Goal: Information Seeking & Learning: Learn about a topic

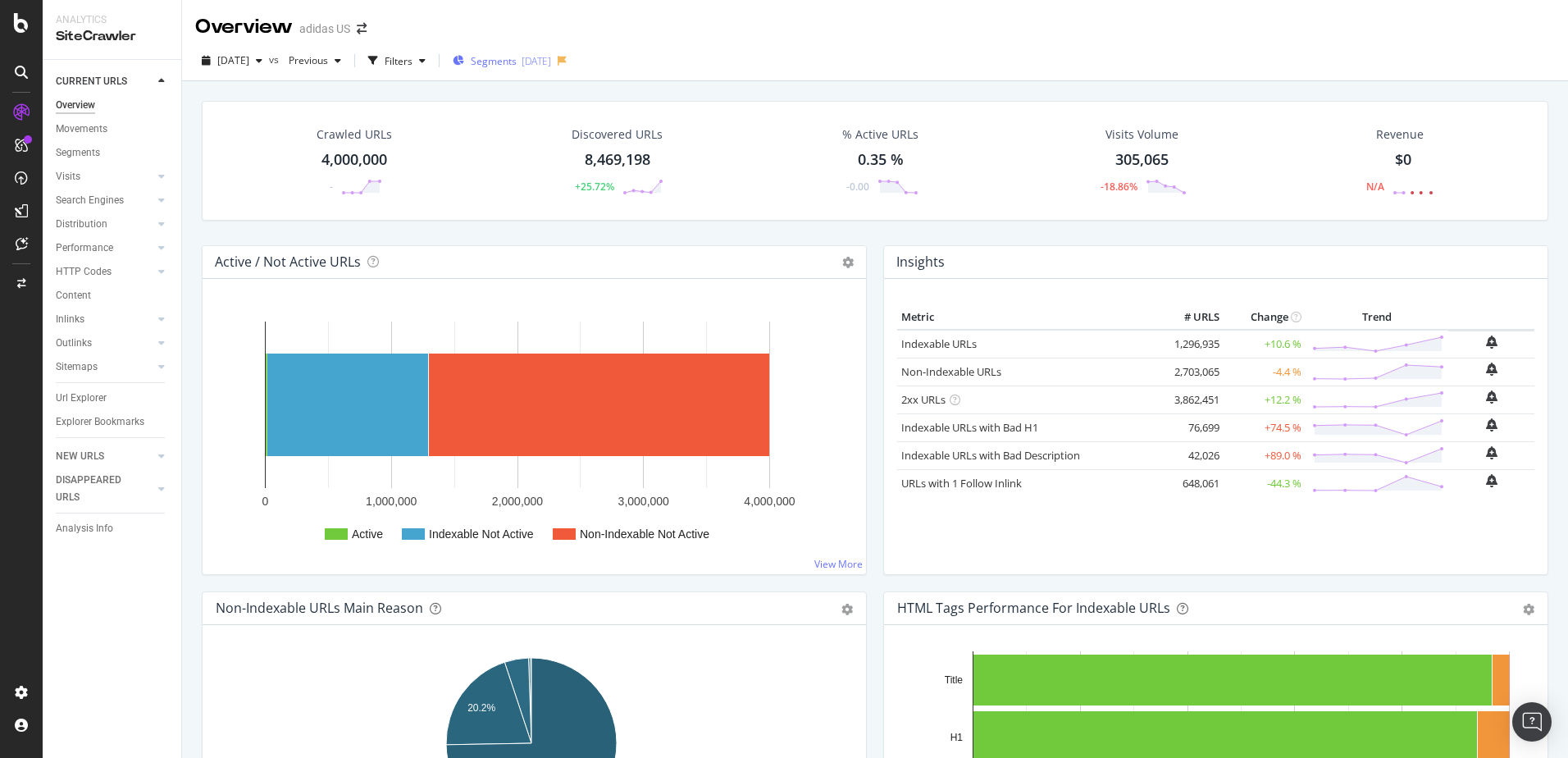
click at [551, 68] on div "Segments [DATE]" at bounding box center [502, 61] width 98 height 25
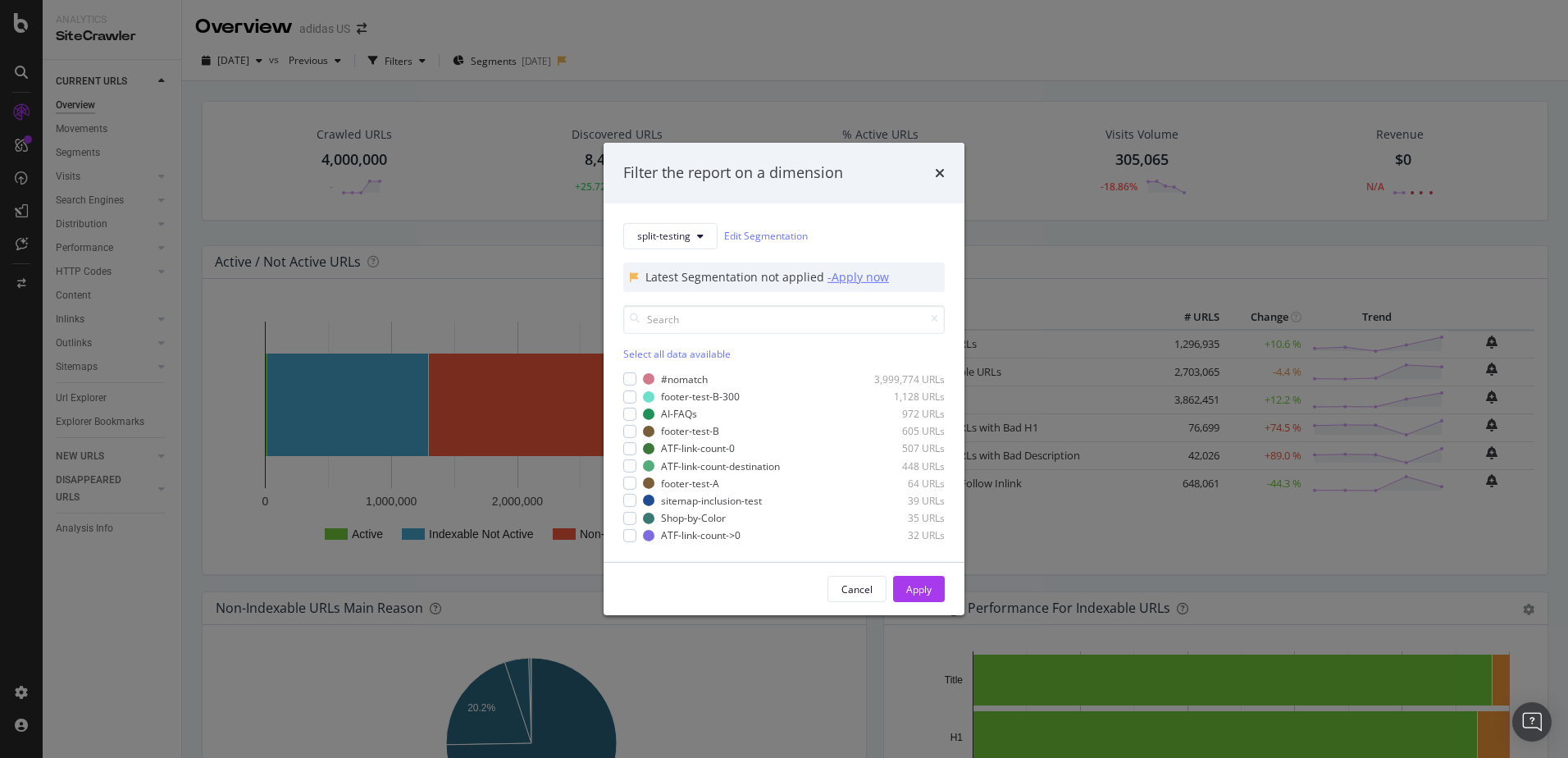
click at [864, 280] on div "- Apply now" at bounding box center [858, 277] width 62 height 16
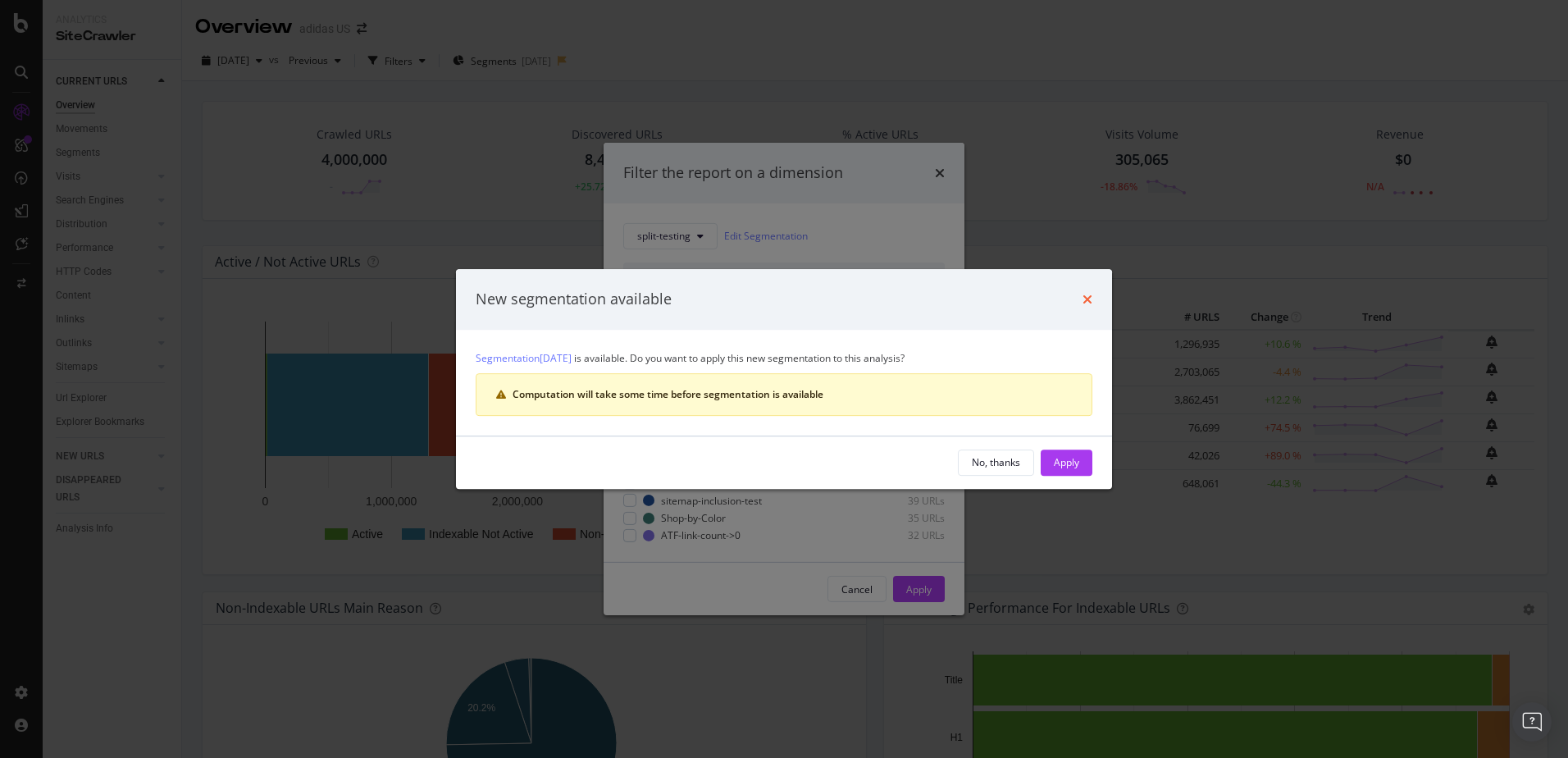
click at [1083, 301] on icon "times" at bounding box center [1087, 299] width 10 height 13
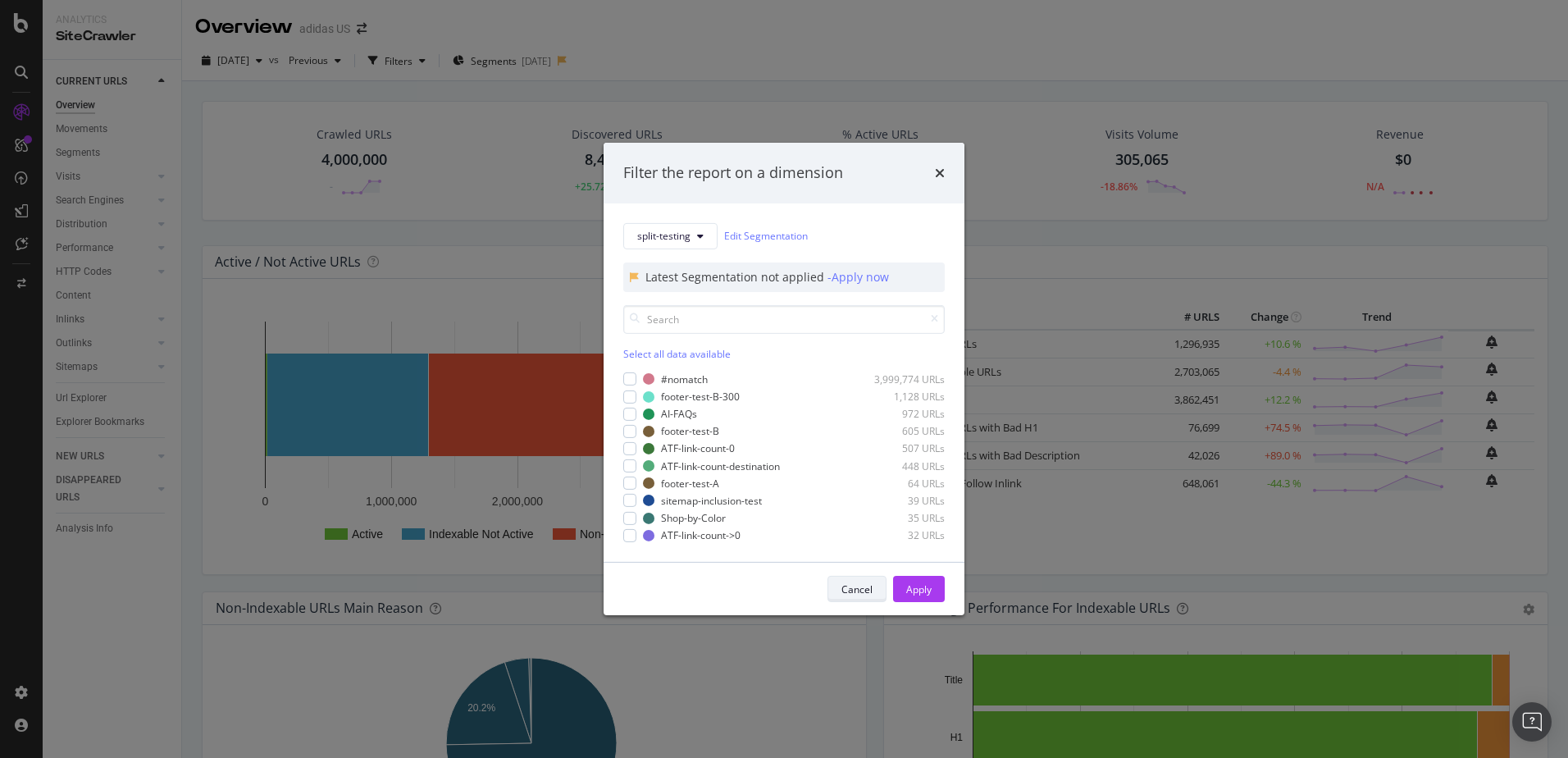
click at [860, 587] on div "Cancel" at bounding box center [857, 590] width 31 height 14
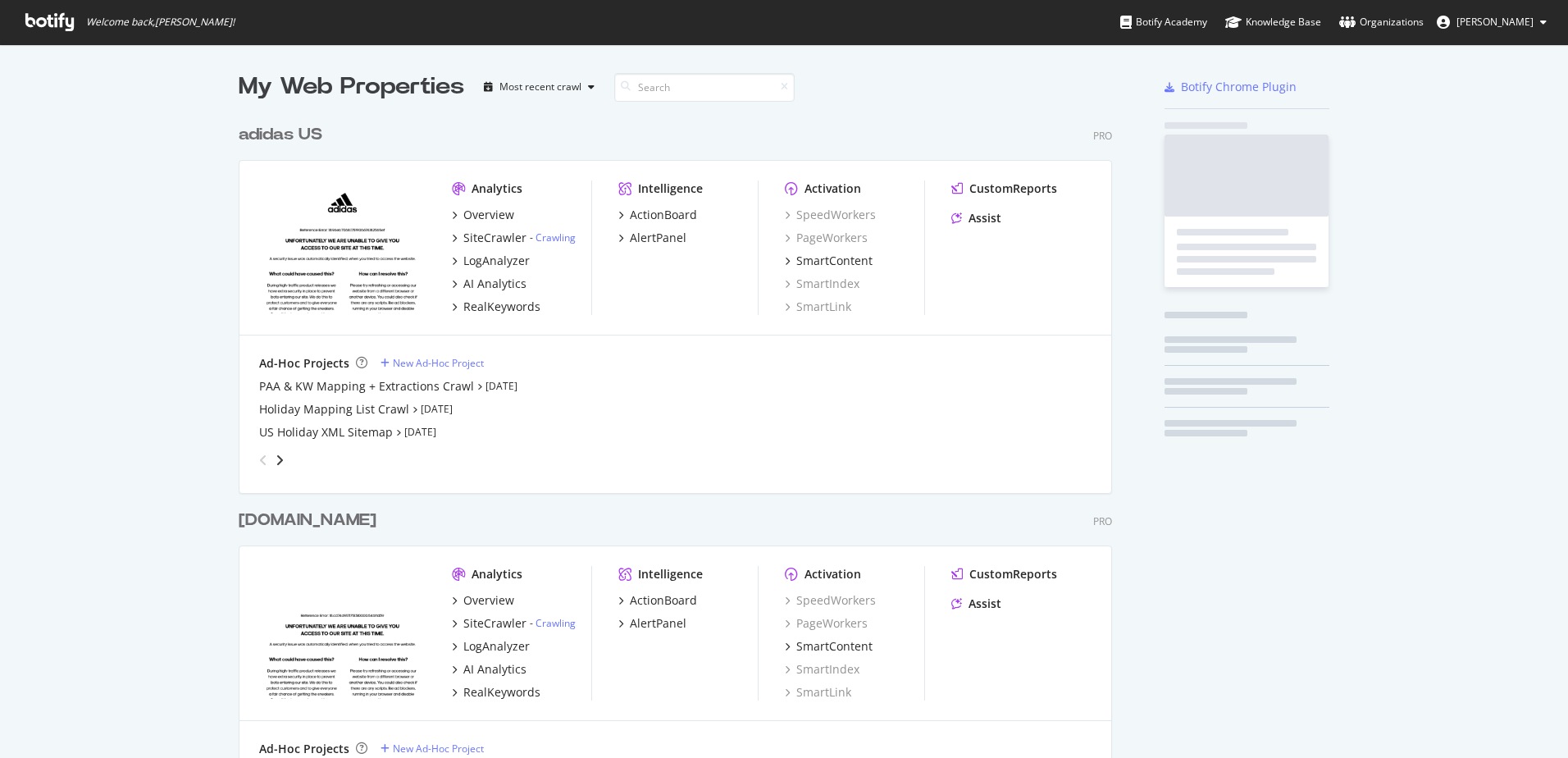
scroll to position [745, 1544]
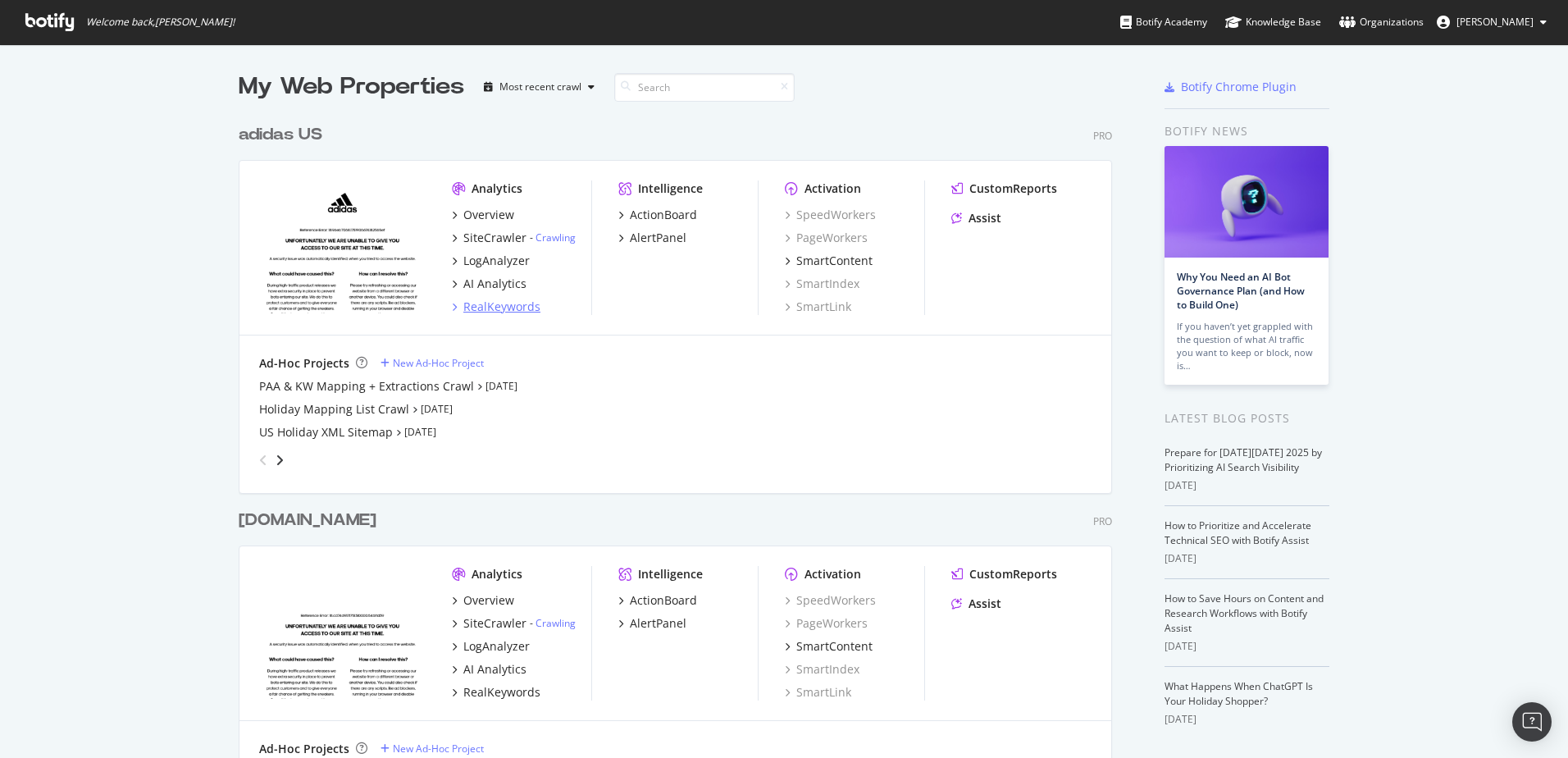
click at [496, 302] on div "RealKeywords" at bounding box center [502, 307] width 77 height 16
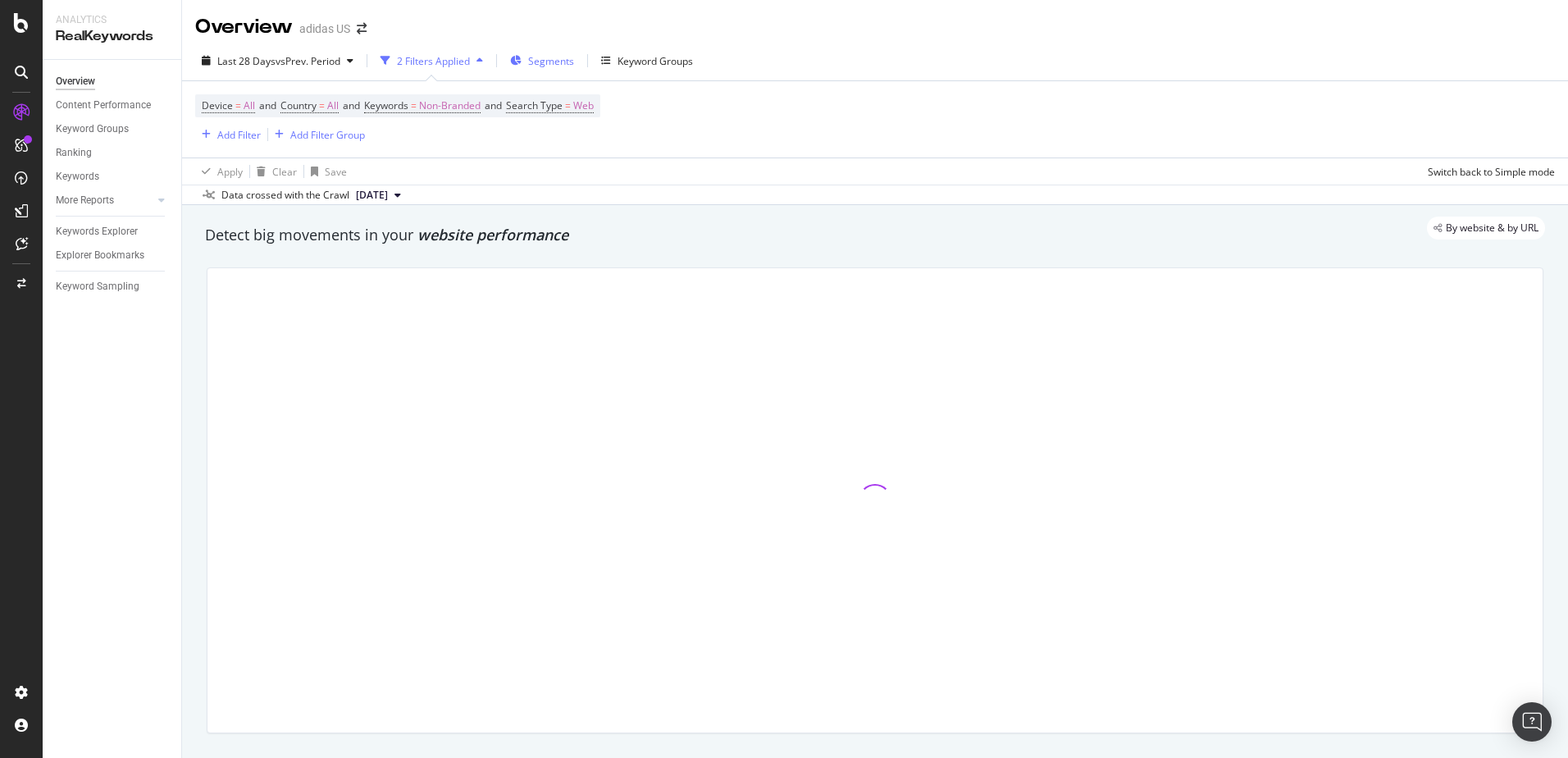
click at [542, 65] on span "Segments" at bounding box center [550, 62] width 46 height 14
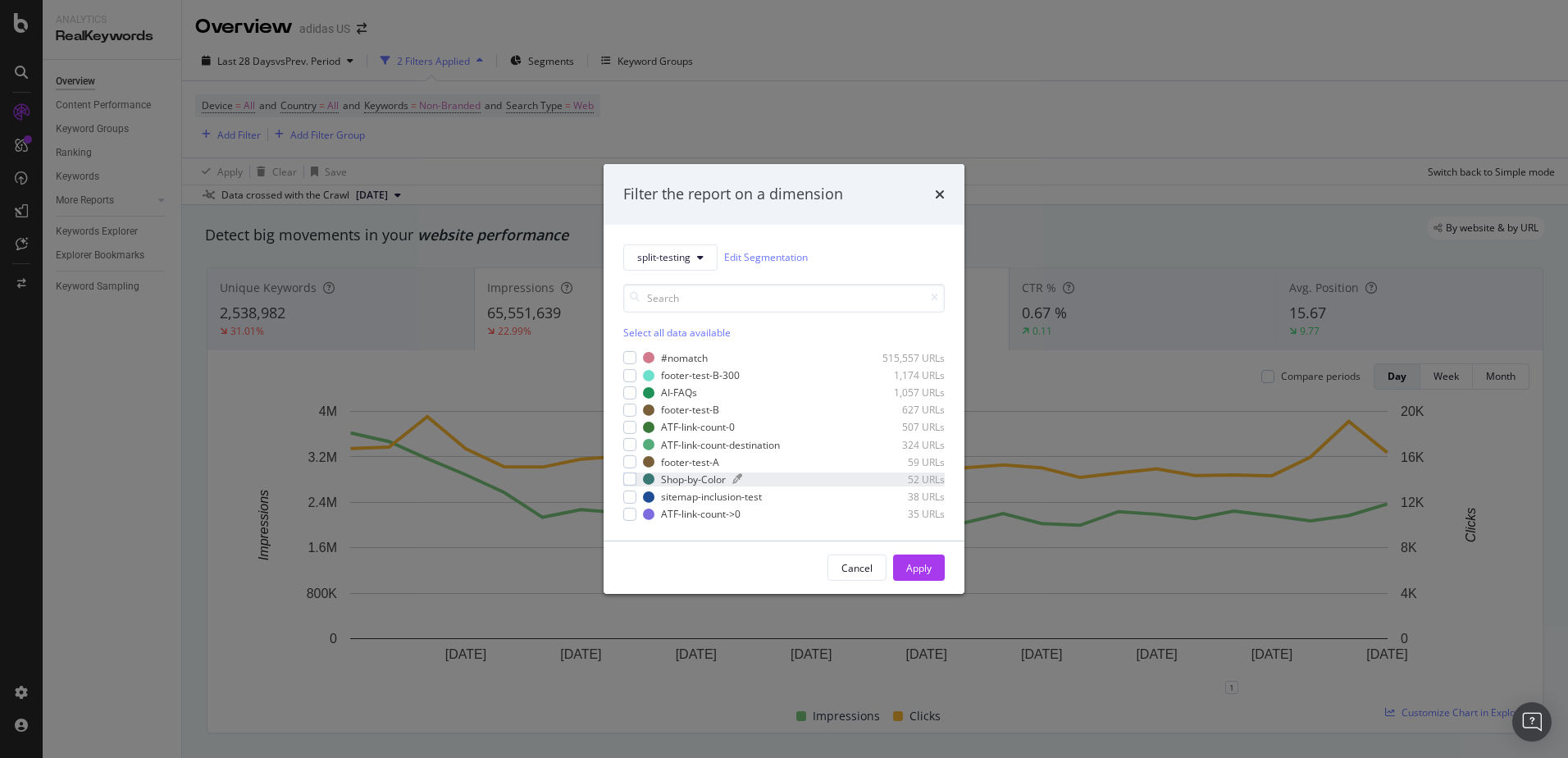
click at [749, 485] on div "Shop-by-Color 52 URLs" at bounding box center [794, 480] width 302 height 14
click at [907, 562] on div "Apply" at bounding box center [918, 568] width 25 height 14
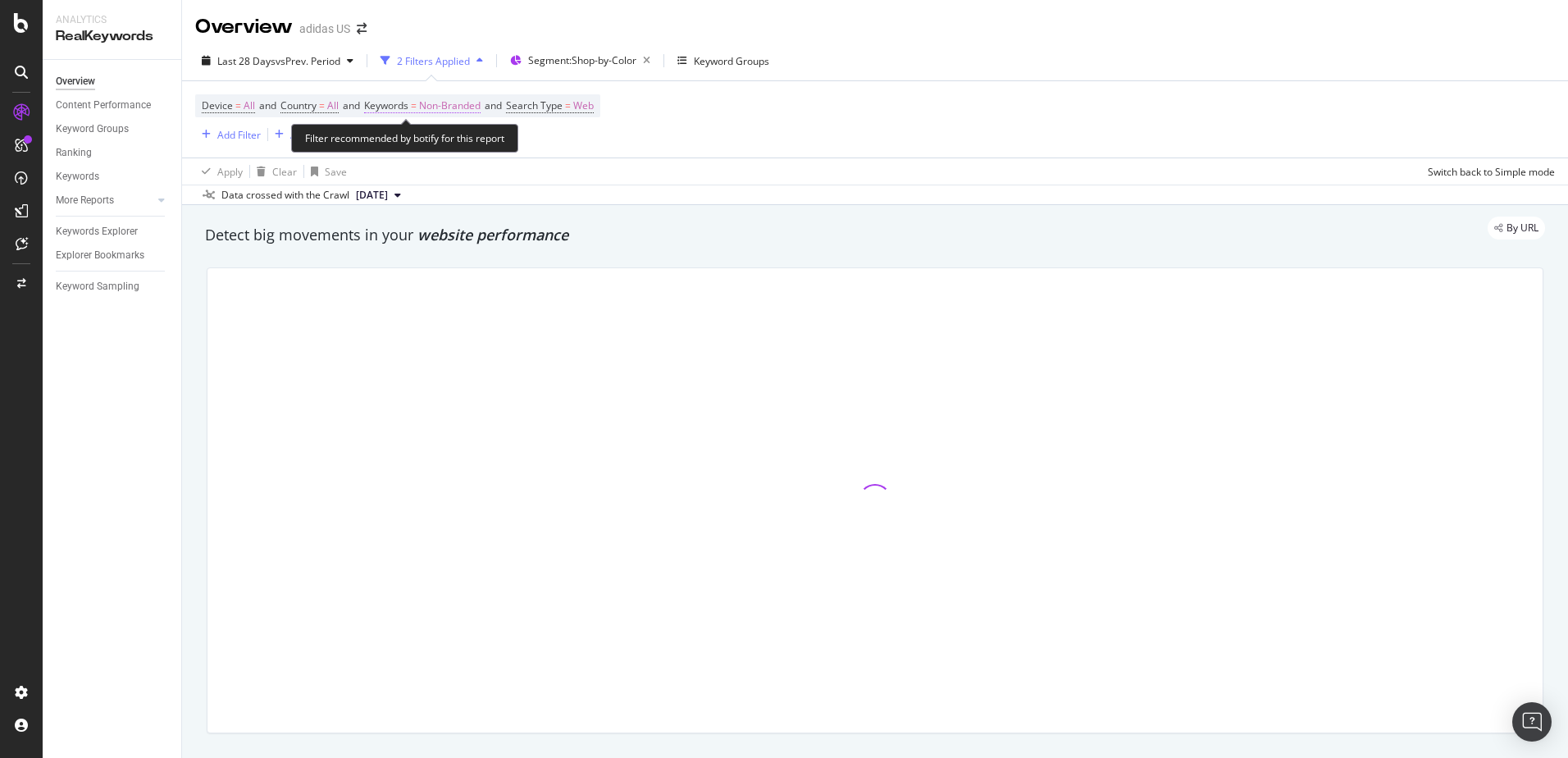
click at [451, 100] on span "Non-Branded" at bounding box center [449, 106] width 62 height 23
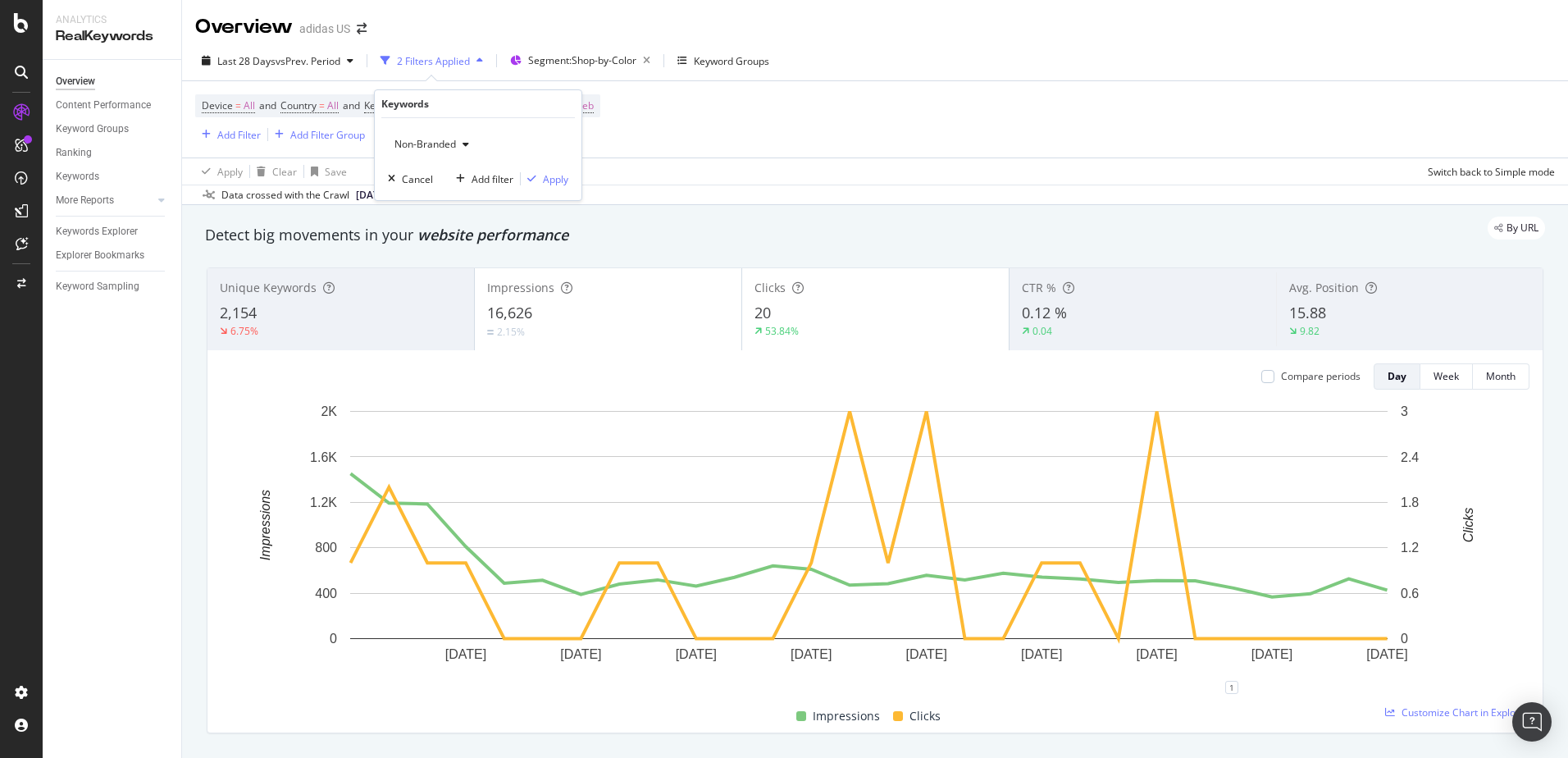
click at [474, 147] on div "button" at bounding box center [465, 144] width 20 height 10
click at [795, 176] on div "Apply Clear Save Switch back to Simple mode" at bounding box center [875, 171] width 1386 height 27
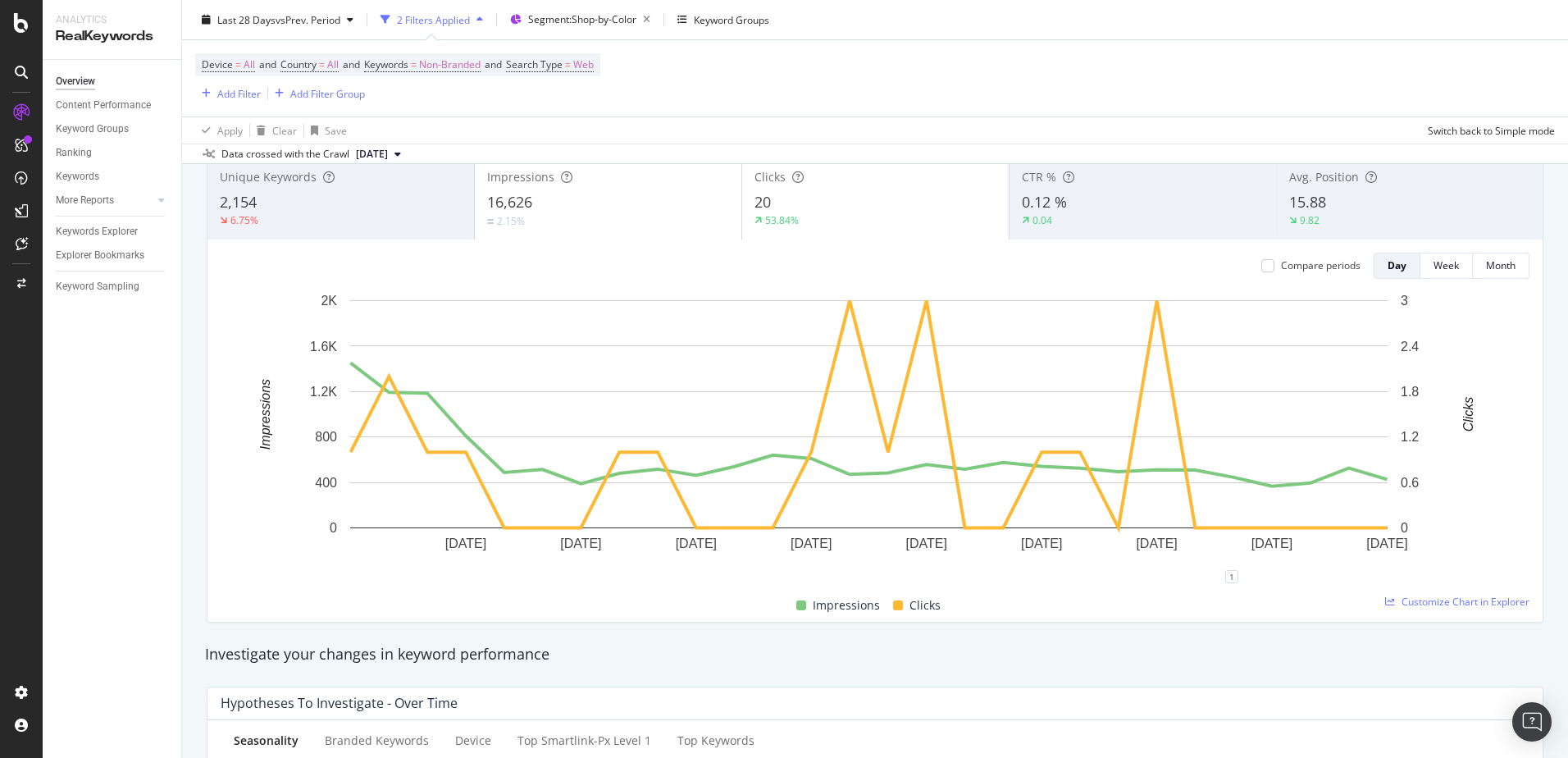
scroll to position [82, 0]
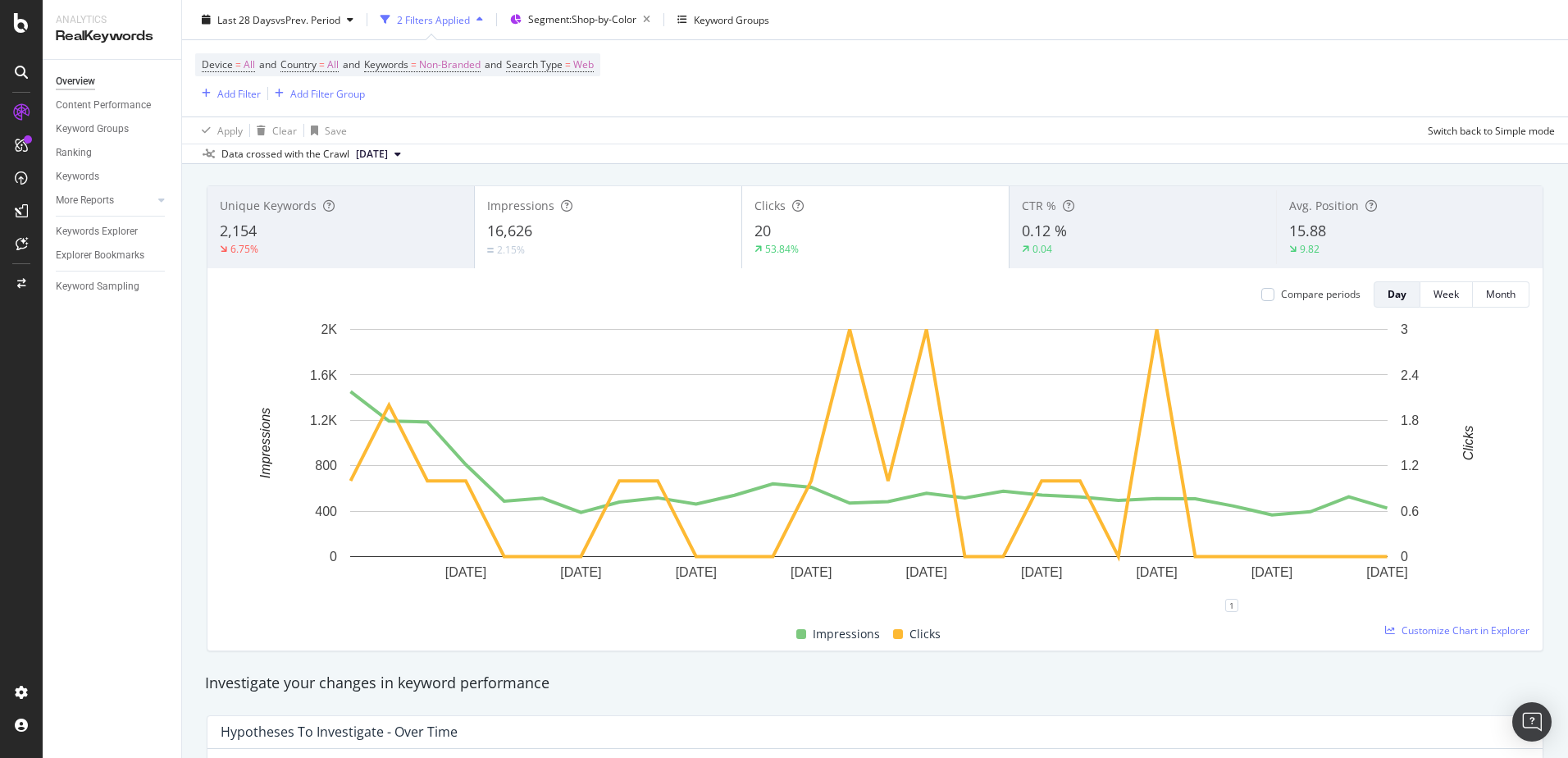
drag, startPoint x: 803, startPoint y: 202, endPoint x: 886, endPoint y: 144, distance: 101.3
click at [886, 144] on div "Data crossed with the Crawl 2025 Oct. 1st" at bounding box center [875, 154] width 1386 height 20
click at [354, 19] on icon "button" at bounding box center [349, 20] width 6 height 10
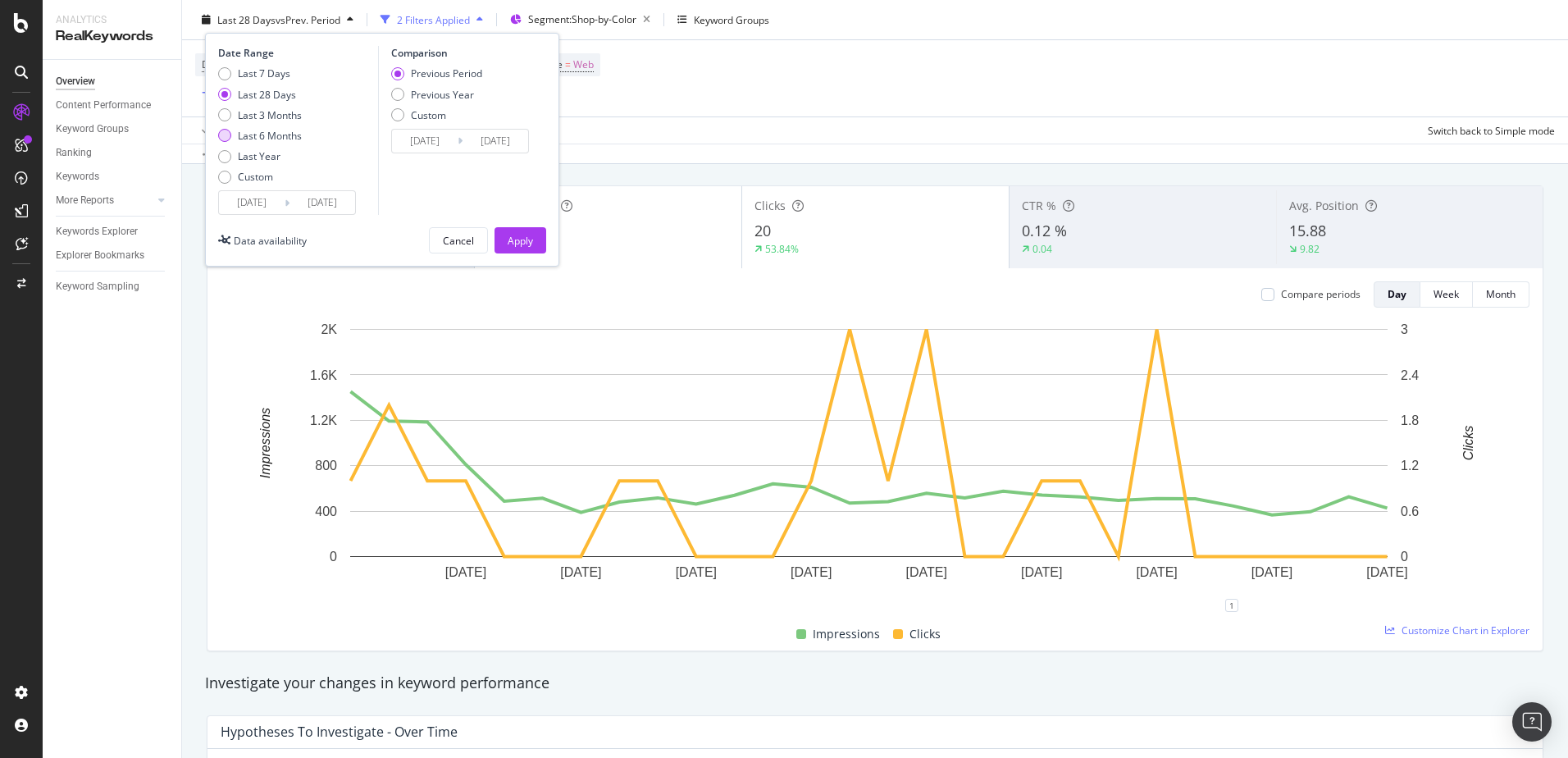
click at [285, 138] on div "Last 6 Months" at bounding box center [270, 136] width 64 height 14
type input "2025/04/05"
type input "2024/10/04"
type input "2025/04/04"
click at [516, 229] on div "Apply" at bounding box center [520, 240] width 25 height 25
